Goal: Information Seeking & Learning: Learn about a topic

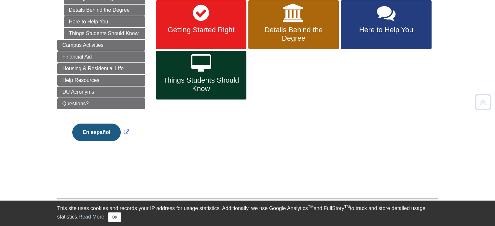
scroll to position [114, 0]
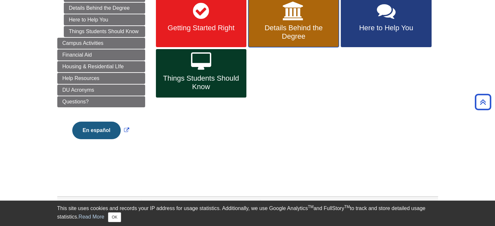
click at [288, 39] on span "Details Behind the Degree" at bounding box center [293, 32] width 81 height 17
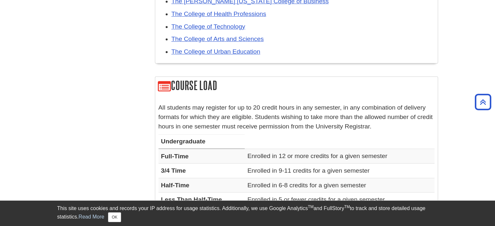
scroll to position [414, 0]
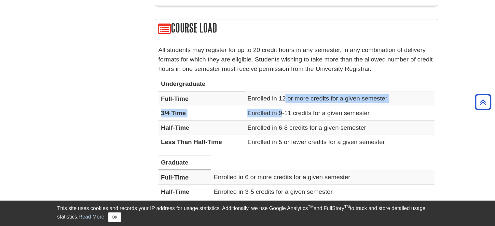
drag, startPoint x: 284, startPoint y: 99, endPoint x: 281, endPoint y: 113, distance: 14.9
click at [281, 113] on tbody "Full-Time Enrolled in 12 or more credits for a given semester 3/4 Time Enrolled…" at bounding box center [296, 120] width 276 height 58
click at [281, 113] on td "Enrolled in 9-11 credits for a given semester" at bounding box center [339, 113] width 189 height 14
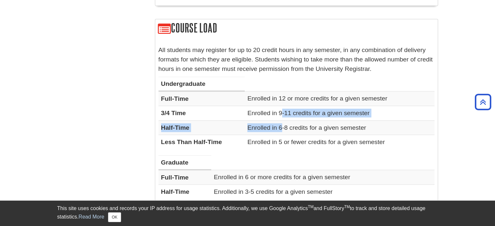
drag, startPoint x: 281, startPoint y: 113, endPoint x: 282, endPoint y: 121, distance: 8.2
click at [282, 121] on tbody "Full-Time Enrolled in 12 or more credits for a given semester 3/4 Time Enrolled…" at bounding box center [296, 120] width 276 height 58
click at [282, 121] on td "Enrolled in 6-8 credits for a given semester" at bounding box center [339, 127] width 189 height 14
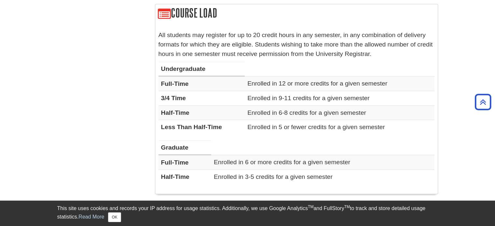
click at [282, 123] on td "Enrolled in 5 or fewer credits for a given semester" at bounding box center [339, 127] width 189 height 14
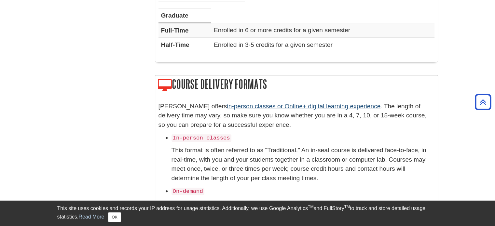
scroll to position [561, 0]
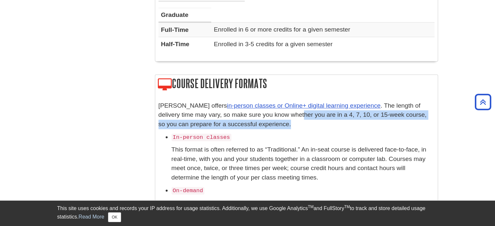
drag, startPoint x: 282, startPoint y: 115, endPoint x: 281, endPoint y: 122, distance: 6.9
click at [281, 122] on p "[PERSON_NAME] offers in-person classes or Online+ digital learning experience .…" at bounding box center [296, 115] width 276 height 28
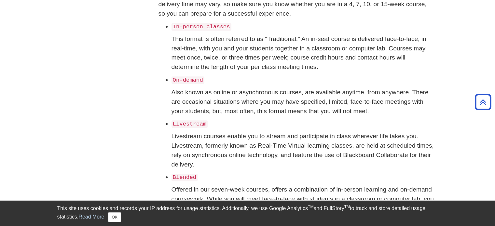
scroll to position [671, 0]
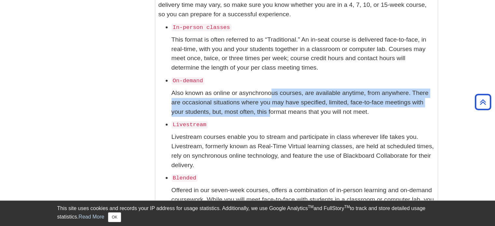
drag, startPoint x: 273, startPoint y: 95, endPoint x: 269, endPoint y: 109, distance: 14.0
click at [269, 109] on p "Also known as online or asynchronous courses, are available anytime, from anywh…" at bounding box center [302, 102] width 263 height 28
drag, startPoint x: 277, startPoint y: 89, endPoint x: 280, endPoint y: 110, distance: 20.7
click at [280, 110] on p "Also known as online or asynchronous courses, are available anytime, from anywh…" at bounding box center [302, 102] width 263 height 28
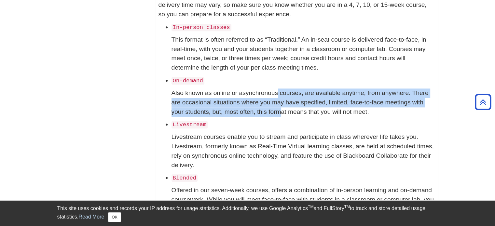
click at [280, 110] on p "Also known as online or asynchronous courses, are available anytime, from anywh…" at bounding box center [302, 102] width 263 height 28
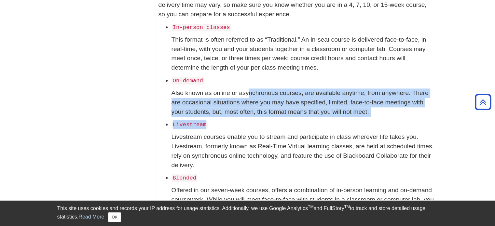
drag, startPoint x: 249, startPoint y: 91, endPoint x: 367, endPoint y: 123, distance: 122.5
click at [367, 123] on div "[PERSON_NAME] offers in-person classes or Online+ digital learning experience .…" at bounding box center [296, 142] width 276 height 302
click at [367, 123] on li "Livestream" at bounding box center [302, 124] width 263 height 9
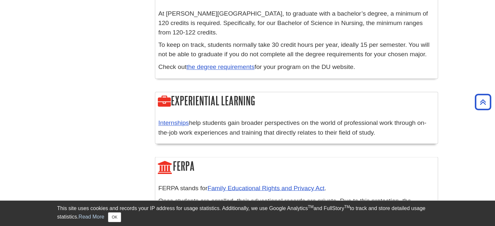
scroll to position [1105, 0]
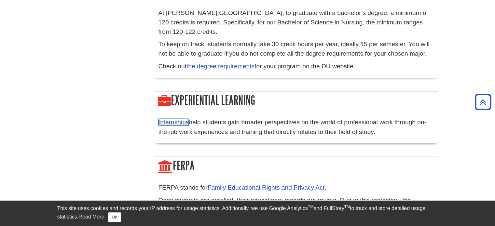
click at [182, 119] on link "Internships" at bounding box center [173, 122] width 31 height 7
